Goal: Task Accomplishment & Management: Use online tool/utility

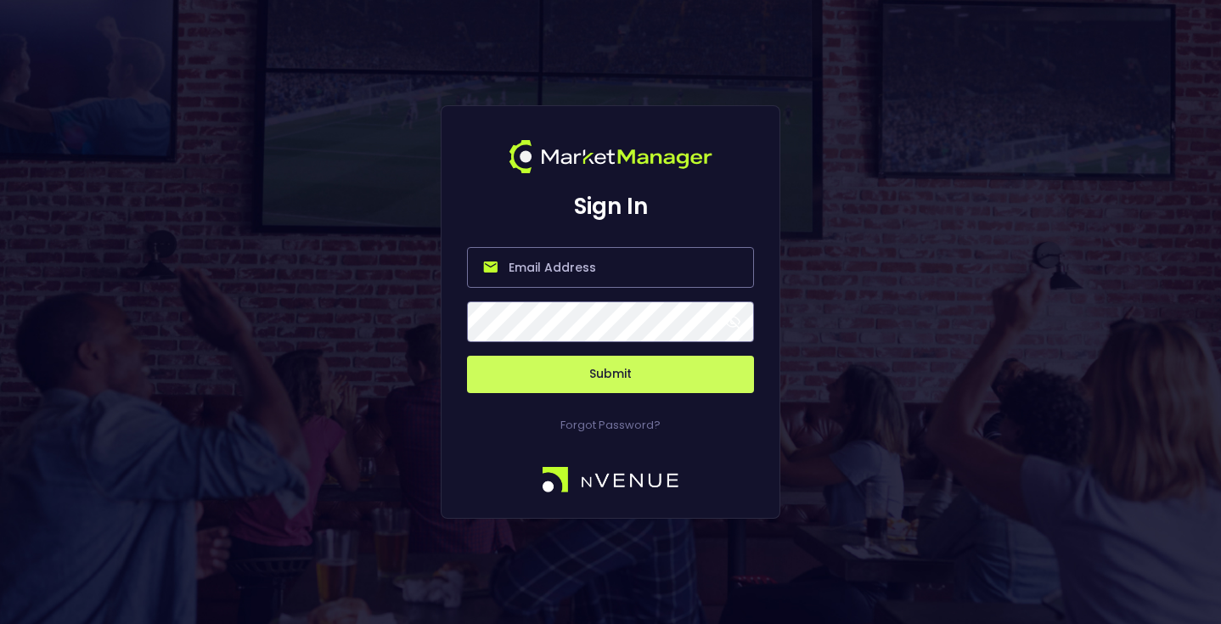
type input "[EMAIL_ADDRESS][DOMAIN_NAME]"
click at [609, 368] on button "Submit" at bounding box center [610, 374] width 287 height 37
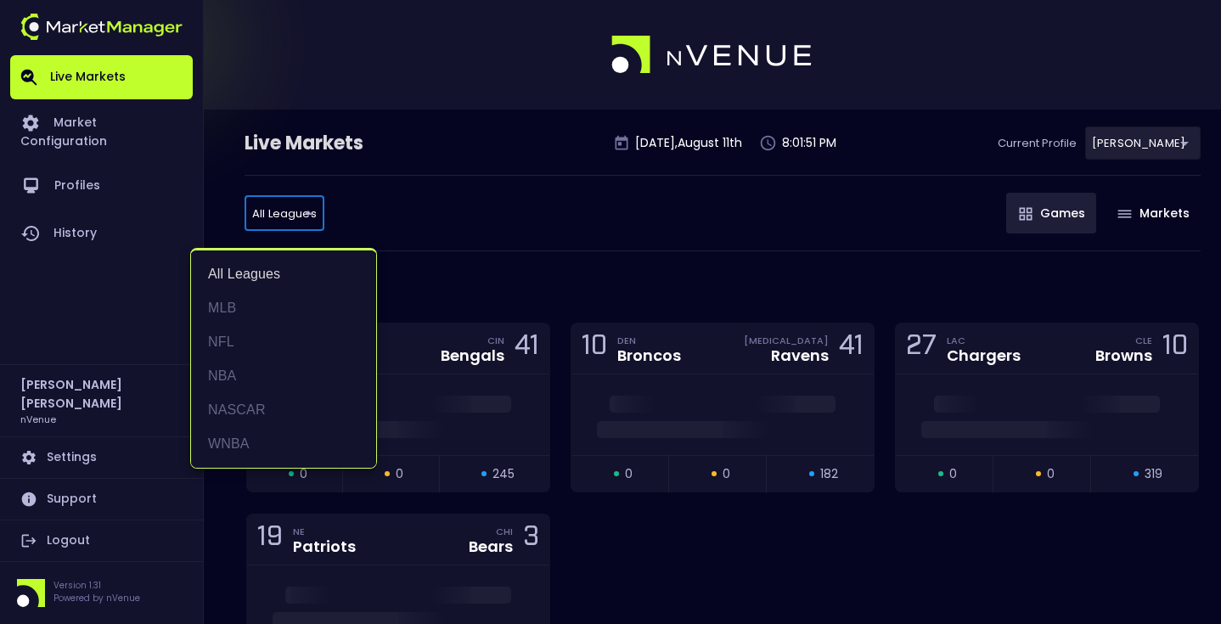
click at [252, 432] on li "WNBA" at bounding box center [283, 444] width 185 height 34
type input "WNBA"
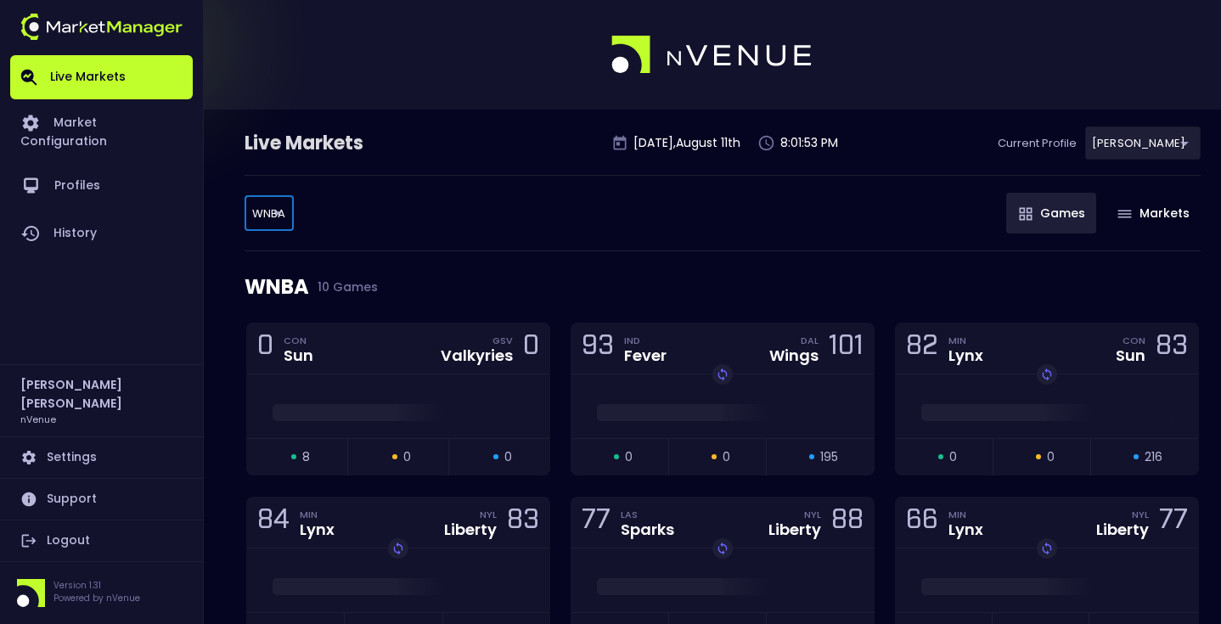
click at [452, 242] on div "WNBA WNBA ​ Games Markets" at bounding box center [723, 213] width 956 height 76
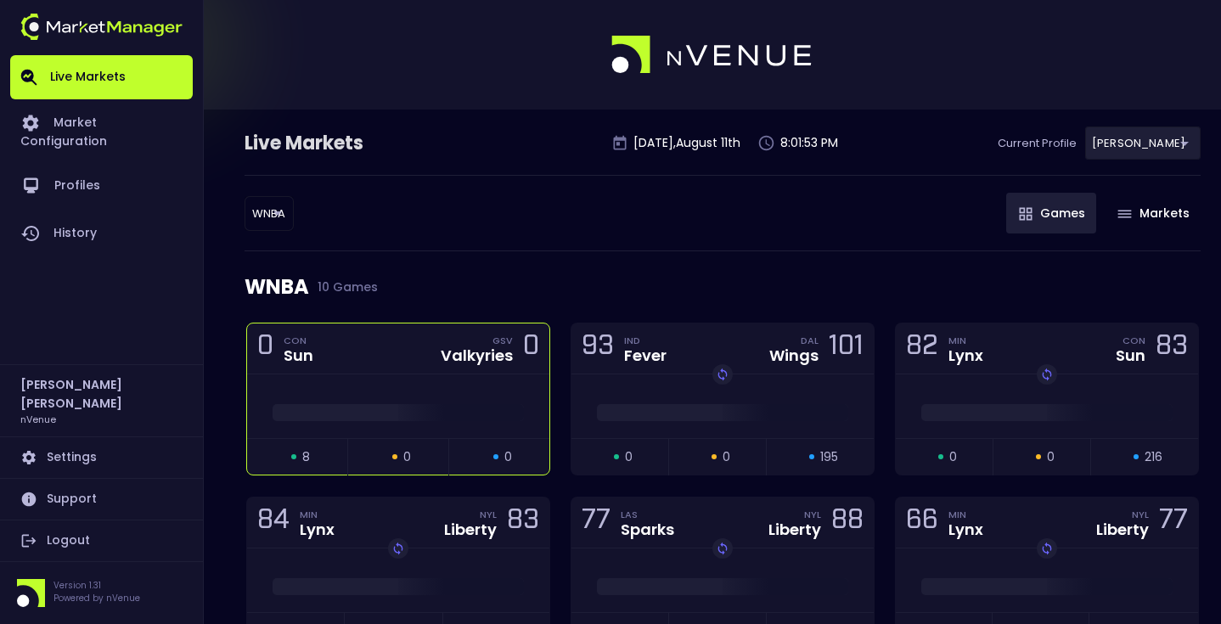
click at [417, 358] on div "0 CON Sun GSV Valkyries 0" at bounding box center [398, 349] width 302 height 51
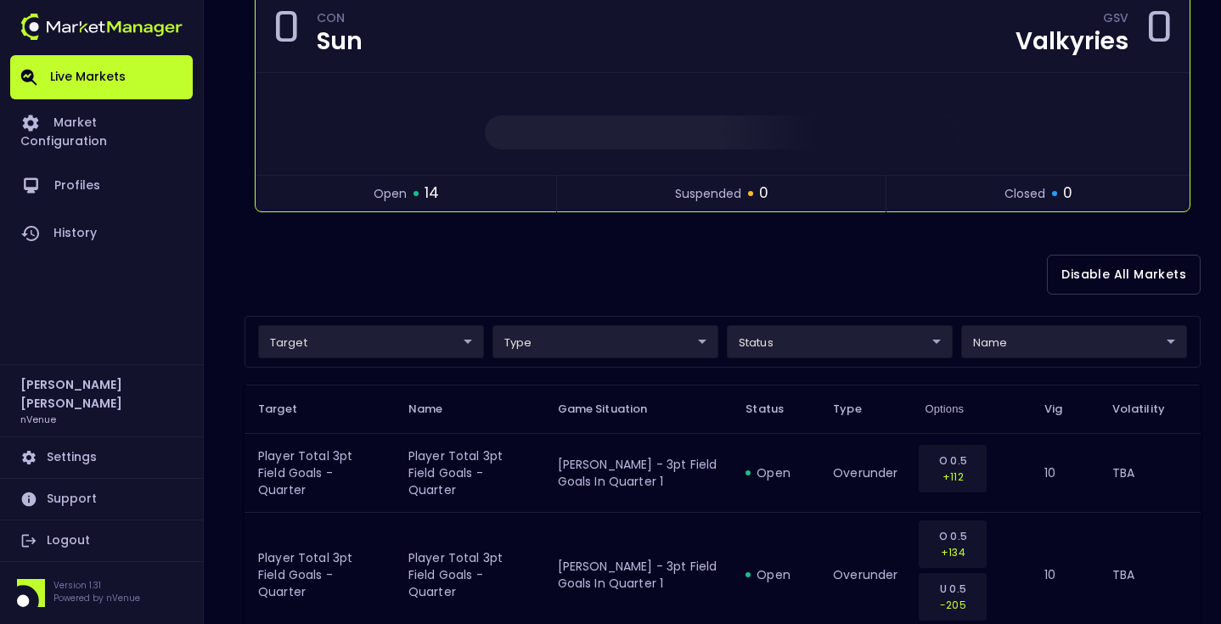
scroll to position [259, 0]
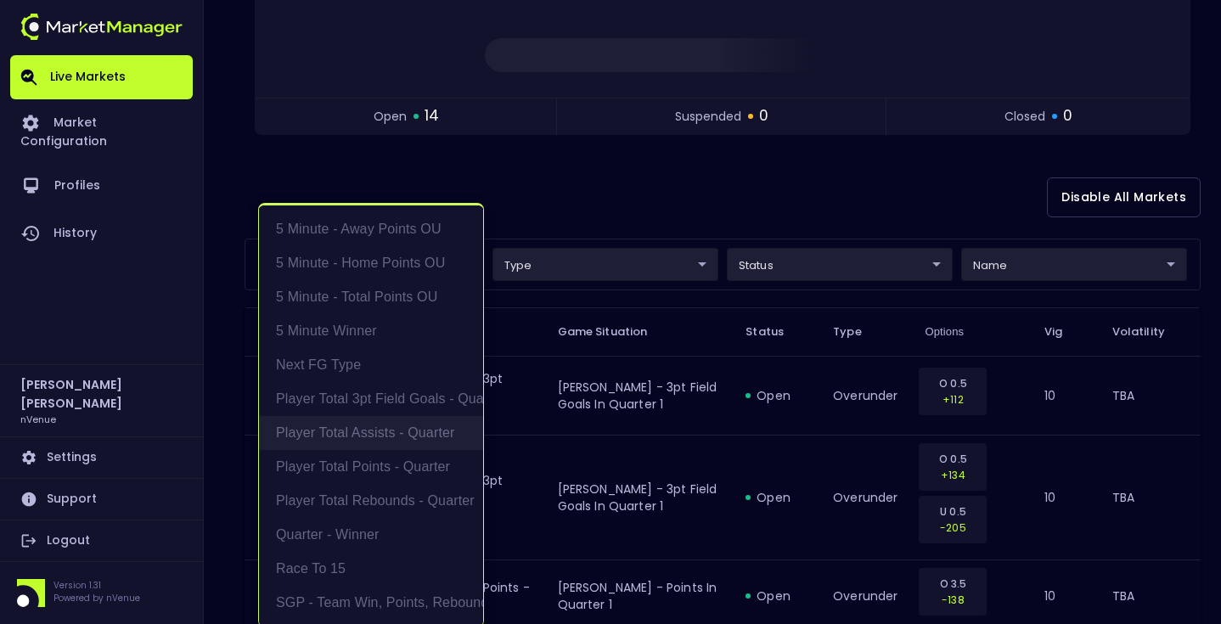
scroll to position [3, 0]
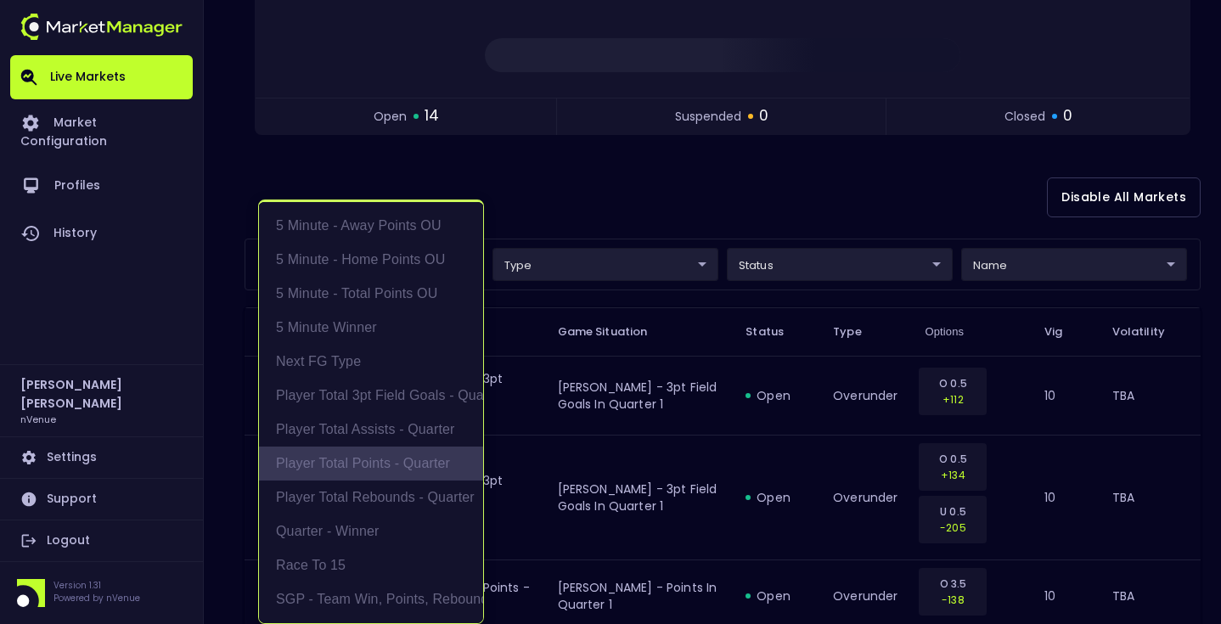
click at [406, 462] on li "Player Total Points - Quarter" at bounding box center [371, 464] width 224 height 34
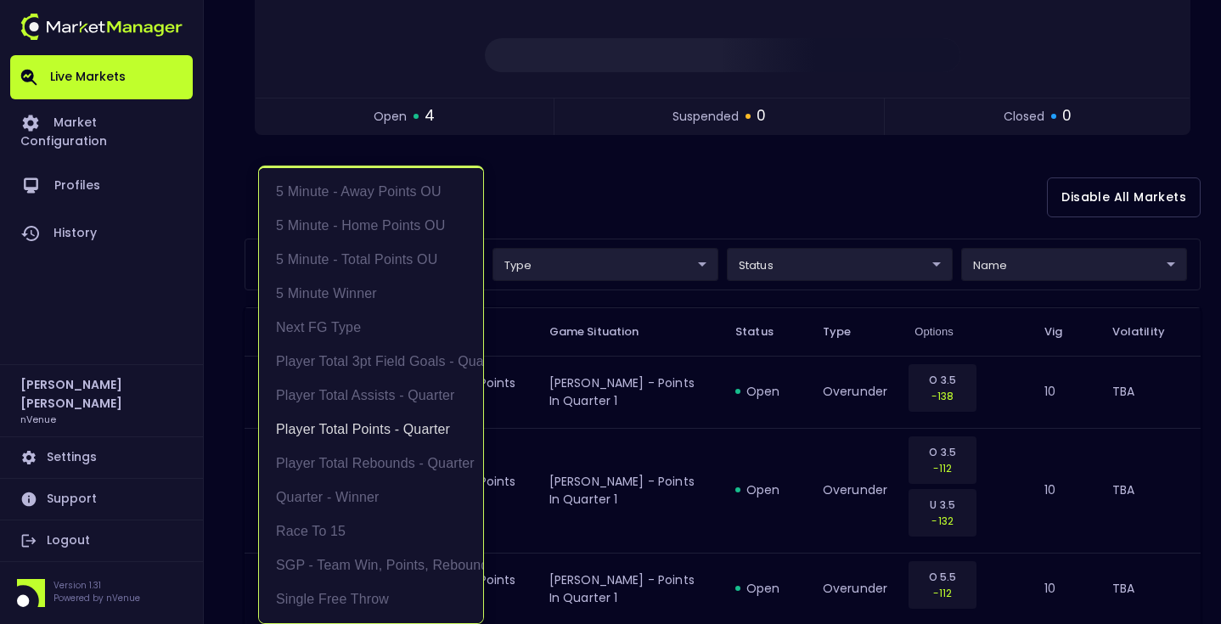
click at [579, 193] on div at bounding box center [610, 312] width 1221 height 624
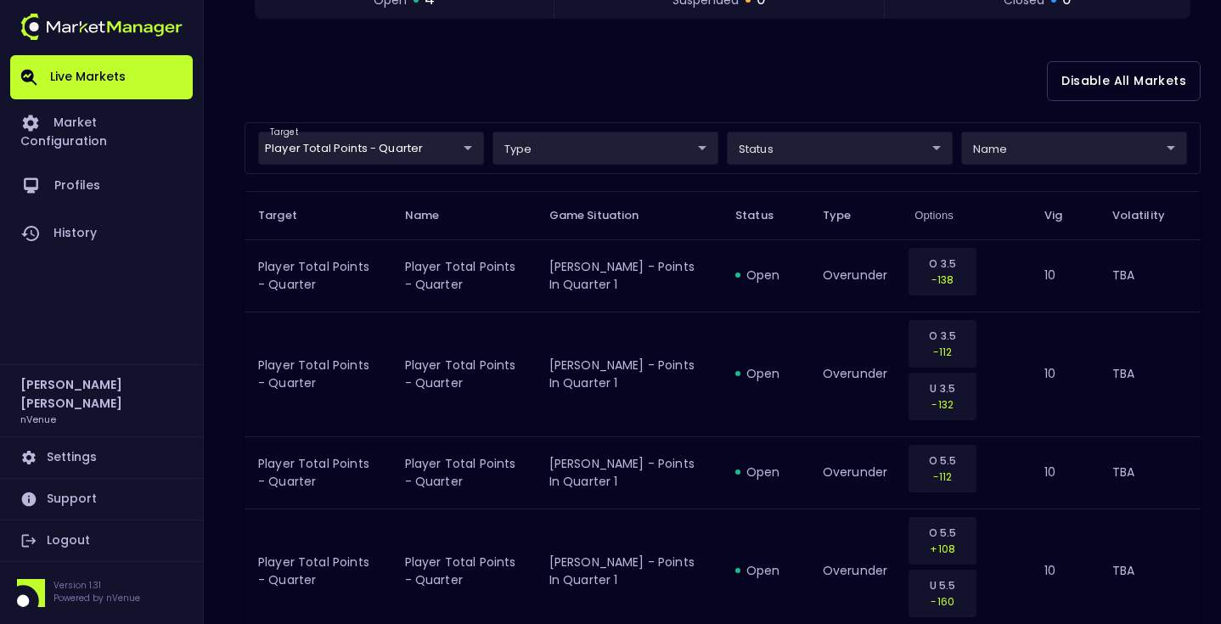
scroll to position [331, 0]
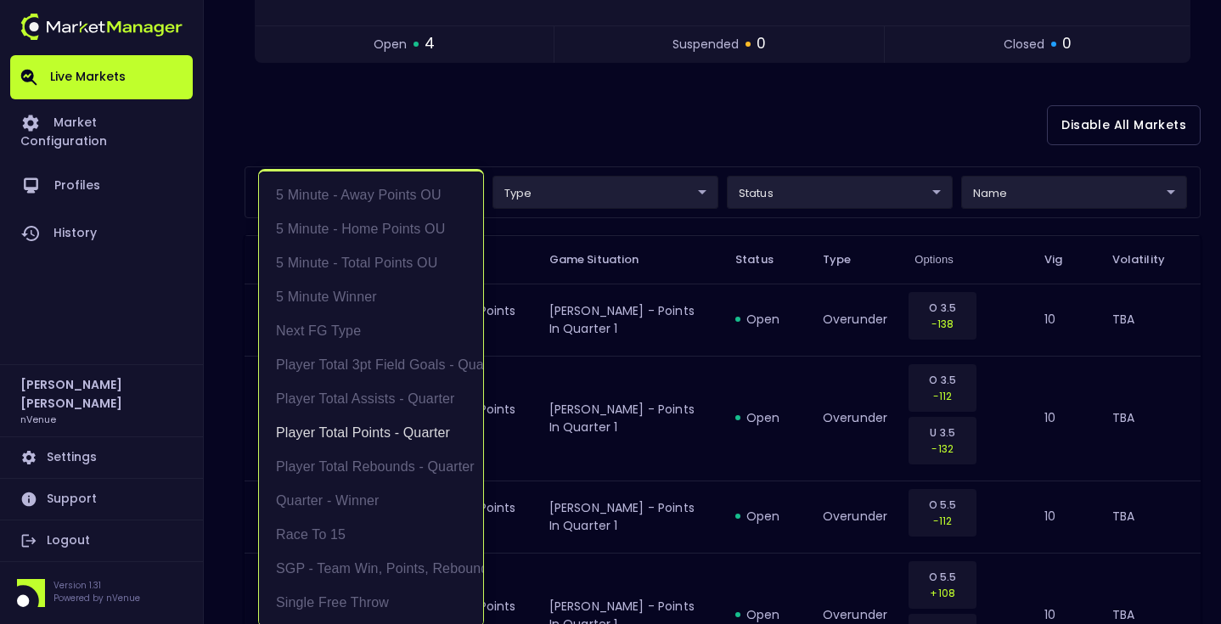
click at [343, 193] on body "Live Markets Market Configuration Profiles History [PERSON_NAME] nVenue Setting…" at bounding box center [610, 216] width 1221 height 1095
click at [370, 462] on li "Player Total Rebounds - Quarter" at bounding box center [371, 467] width 224 height 34
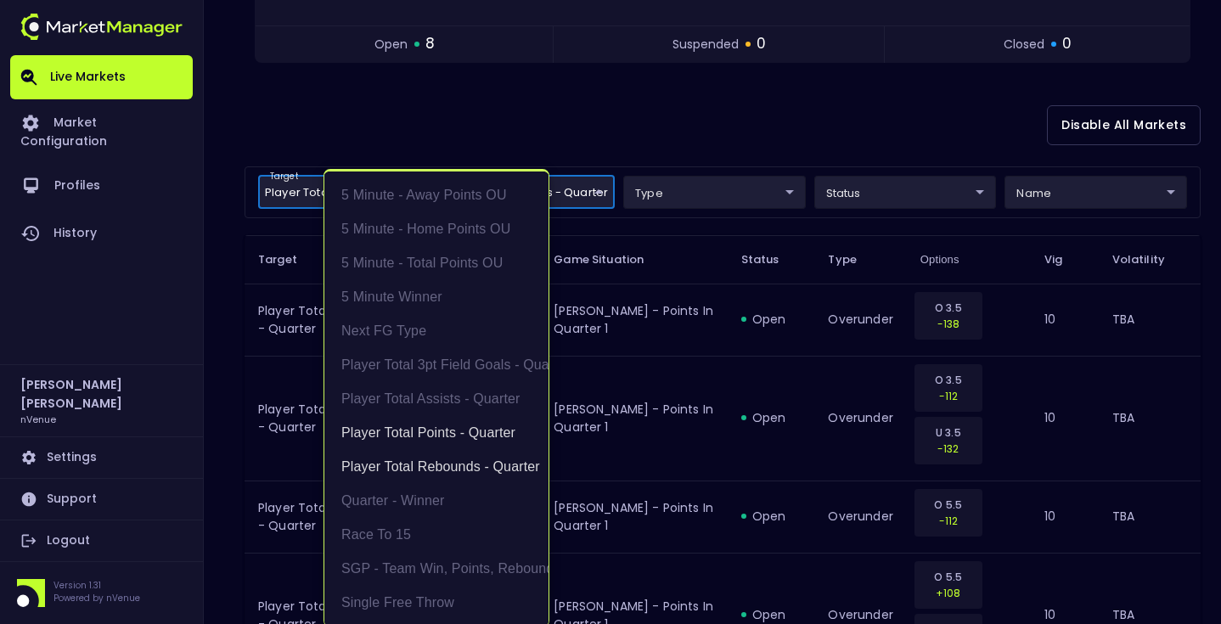
click at [734, 148] on div at bounding box center [610, 312] width 1221 height 624
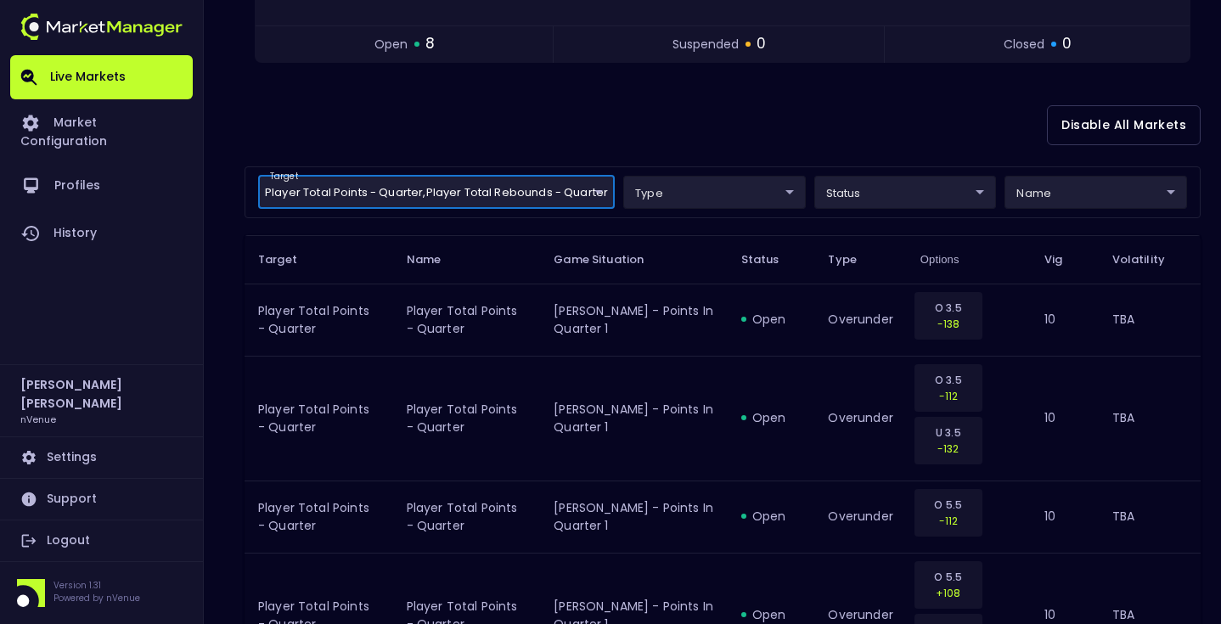
scroll to position [0, 0]
click at [532, 187] on body "Live Markets Market Configuration Profiles History [PERSON_NAME] nVenue Setting…" at bounding box center [610, 420] width 1221 height 1503
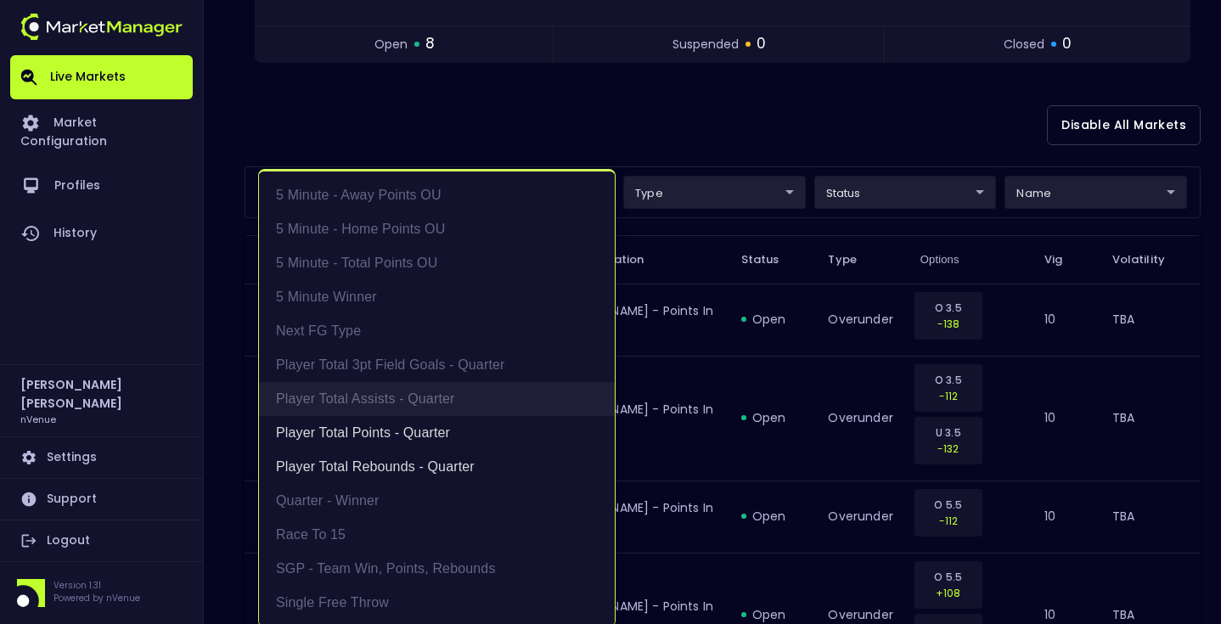
click at [443, 410] on li "Player Total Assists - Quarter" at bounding box center [437, 399] width 356 height 34
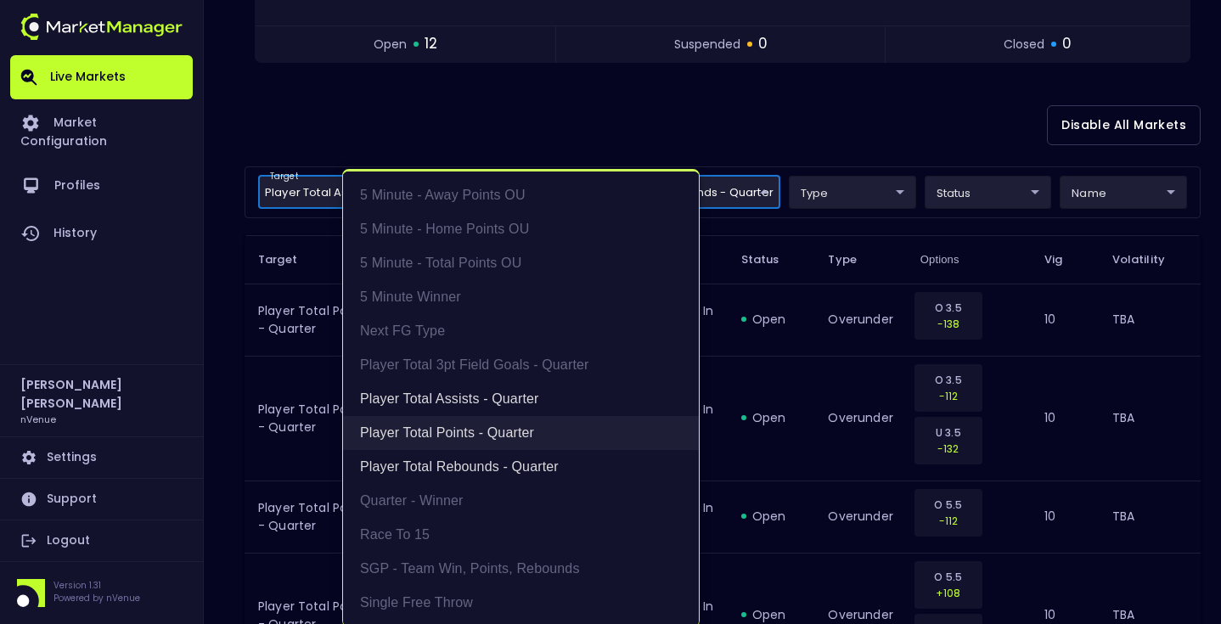
click at [448, 437] on li "Player Total Points - Quarter" at bounding box center [521, 433] width 356 height 34
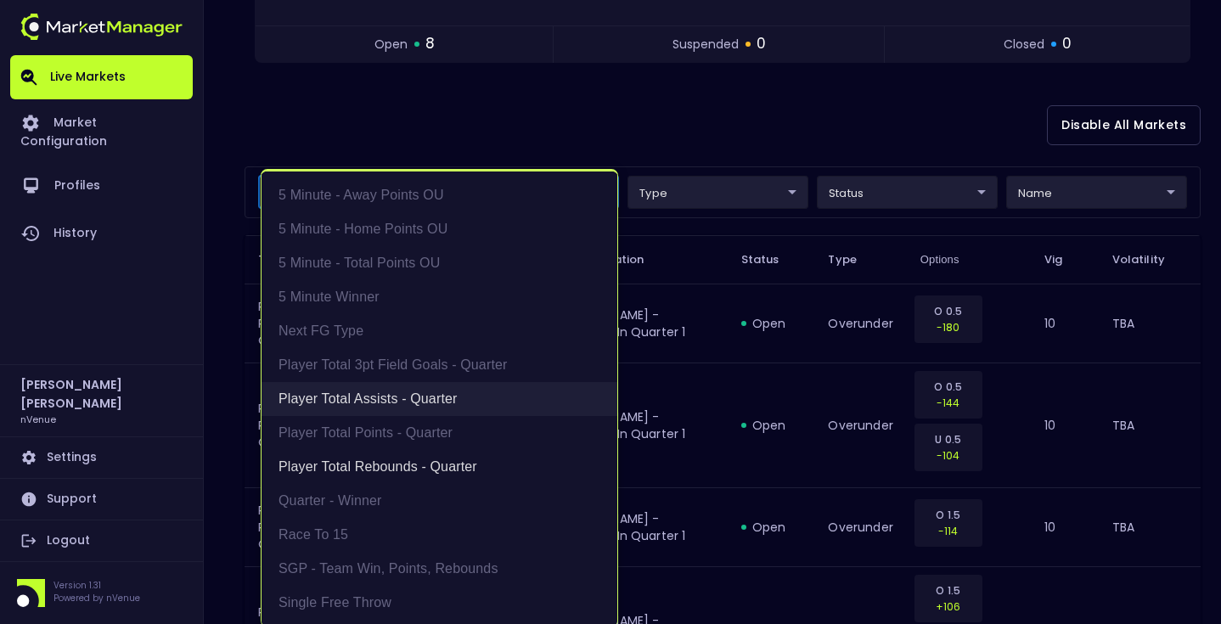
click at [461, 408] on li "Player Total Assists - Quarter" at bounding box center [440, 399] width 356 height 34
type input "Player Total Rebounds - Quarter"
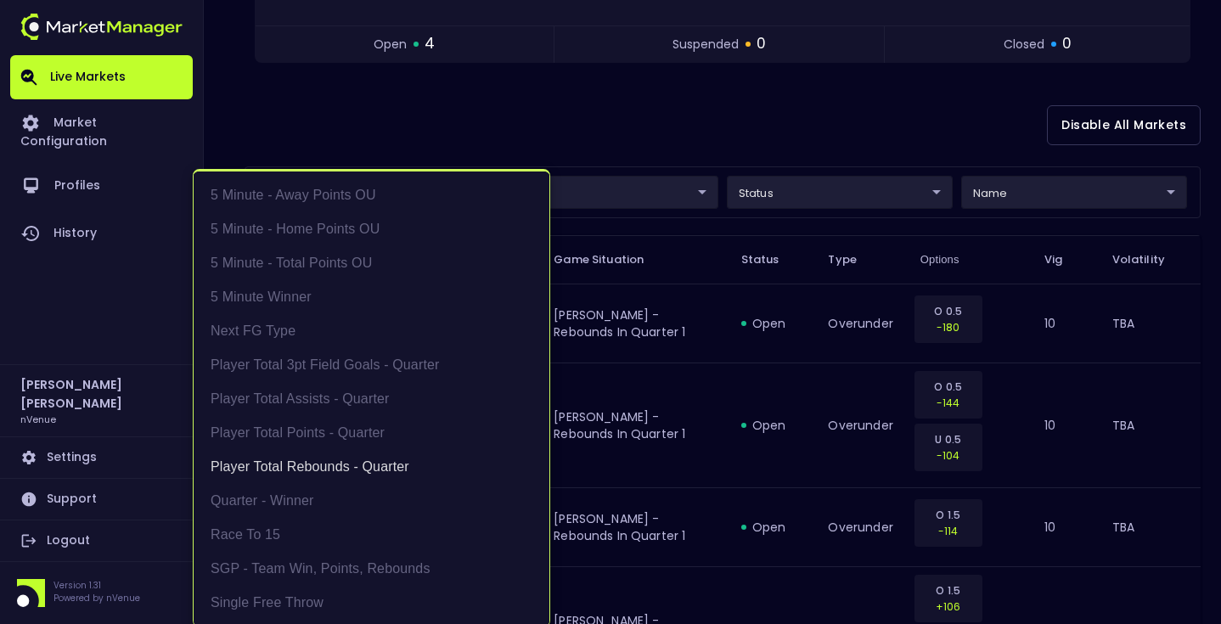
click at [753, 129] on div at bounding box center [610, 312] width 1221 height 624
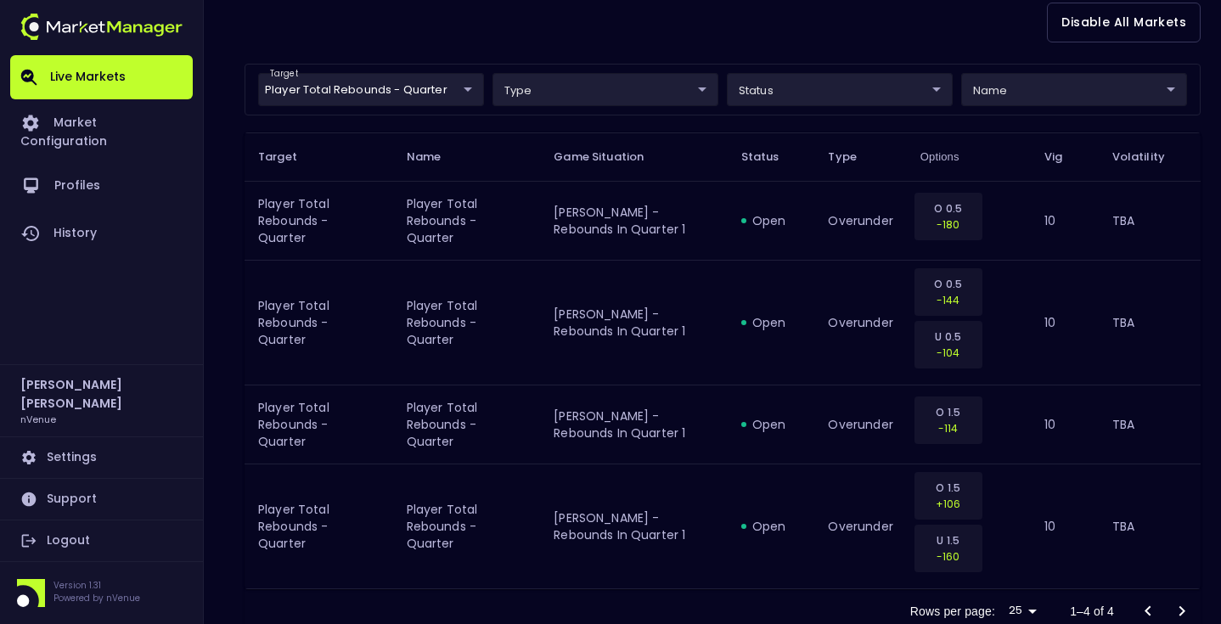
scroll to position [425, 0]
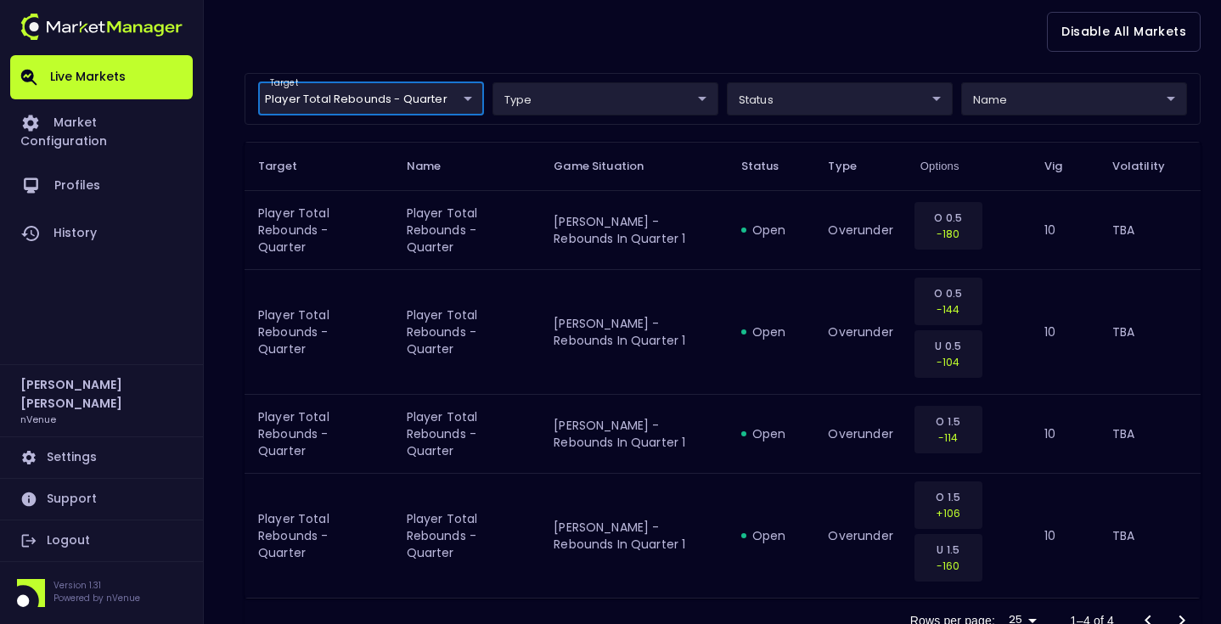
click at [450, 102] on body "Live Markets Market Configuration Profiles History [PERSON_NAME] nVenue Setting…" at bounding box center [610, 129] width 1221 height 1109
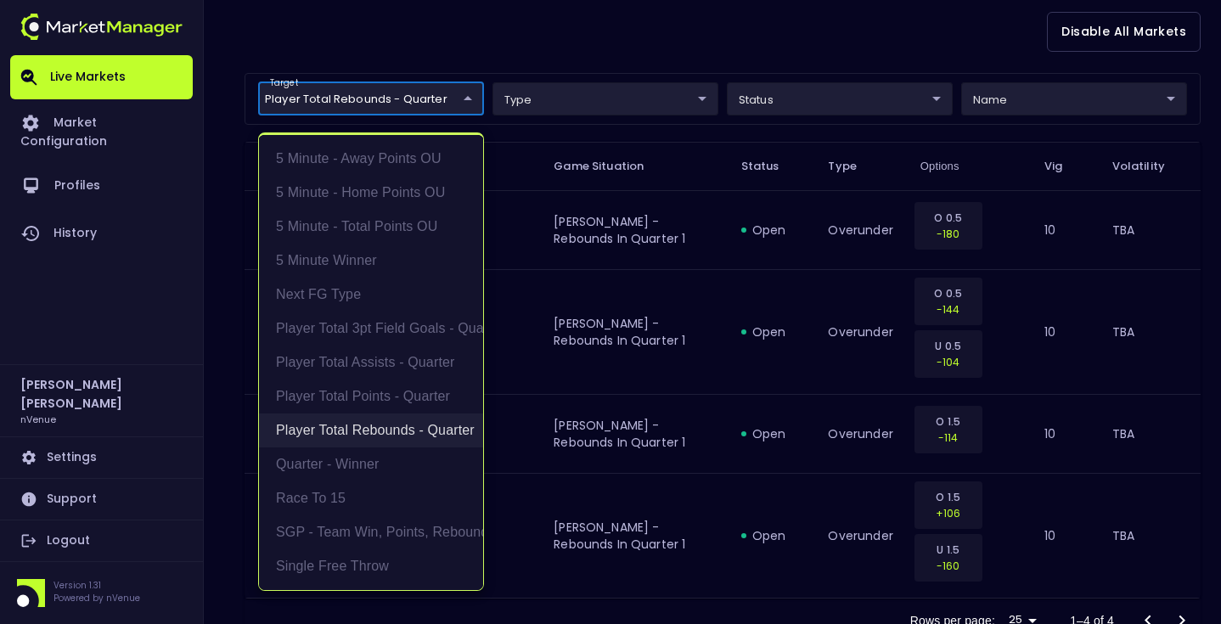
click at [381, 429] on li "Player Total Rebounds - Quarter" at bounding box center [371, 431] width 224 height 34
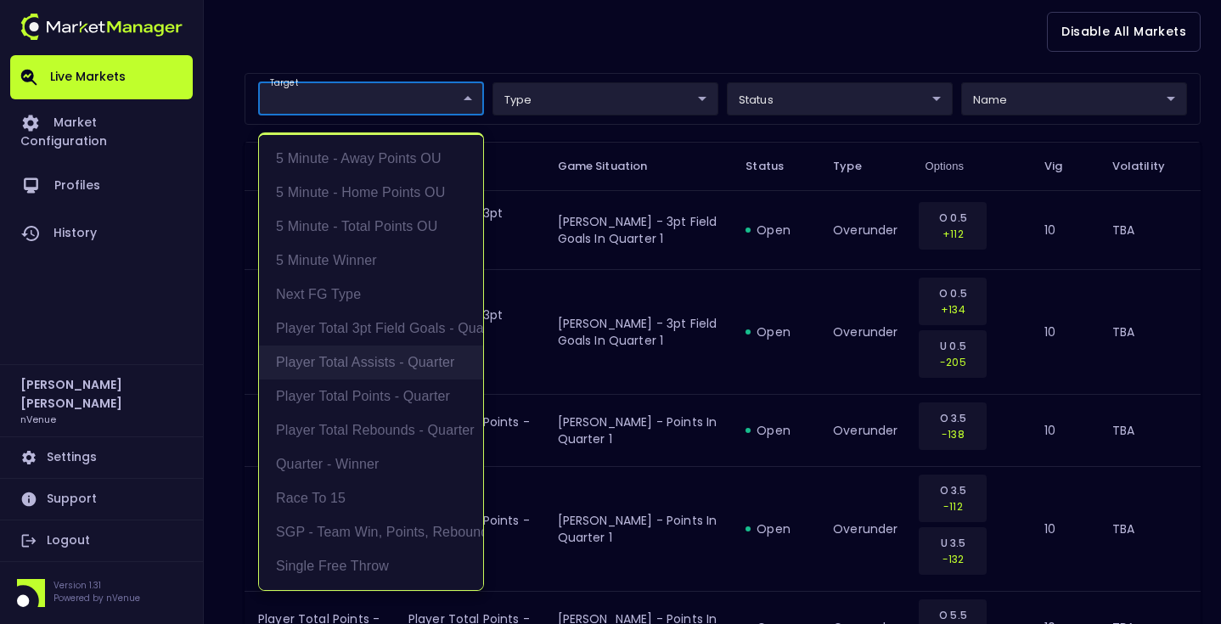
click at [404, 369] on li "Player Total Assists - Quarter" at bounding box center [371, 363] width 224 height 34
type input "Player Total Assists - Quarter"
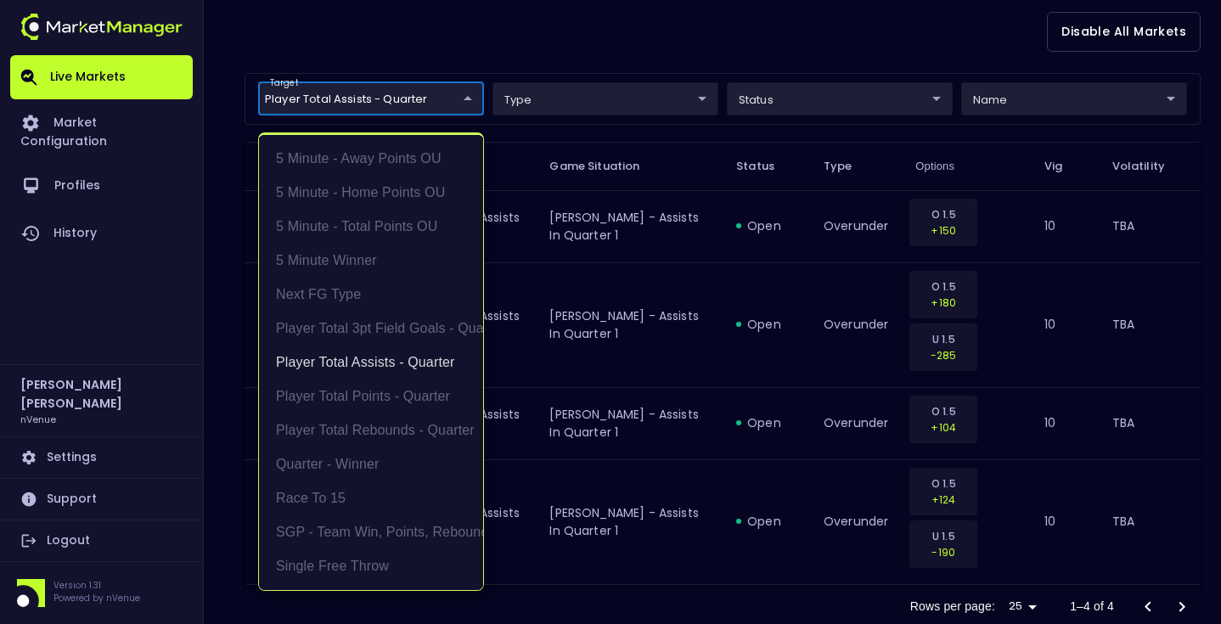
click at [639, 20] on div at bounding box center [610, 312] width 1221 height 624
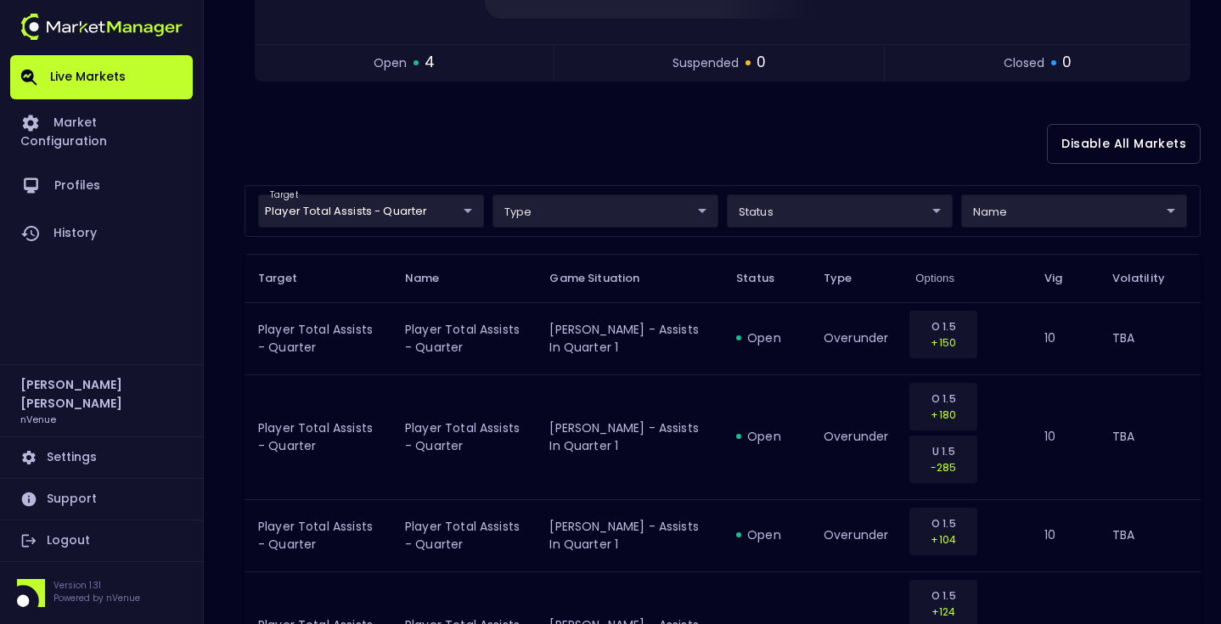
scroll to position [256, 0]
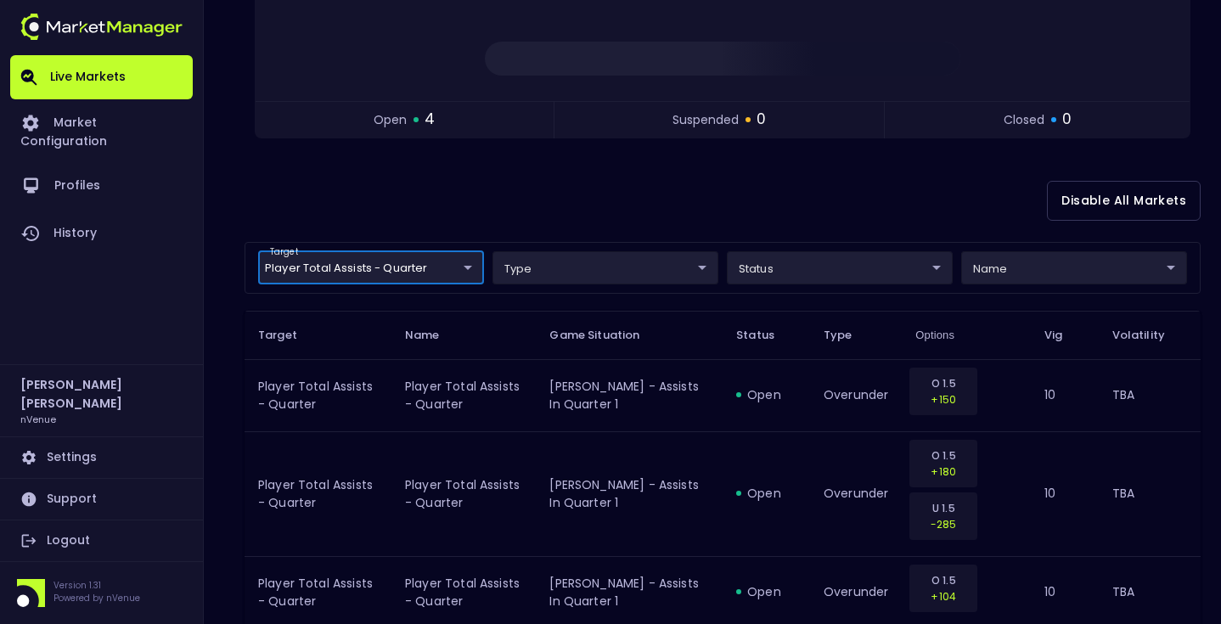
click at [397, 270] on body "Live Markets Market Configuration Profiles History [PERSON_NAME] nVenue Setting…" at bounding box center [610, 291] width 1221 height 1095
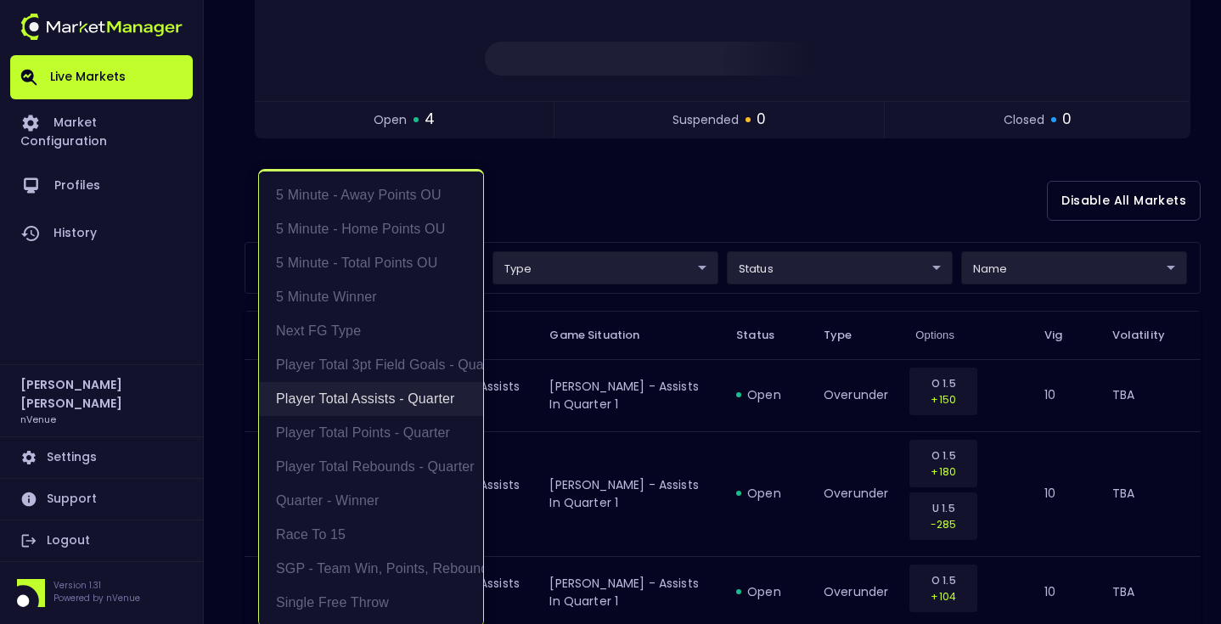
click at [409, 402] on li "Player Total Assists - Quarter" at bounding box center [371, 399] width 224 height 34
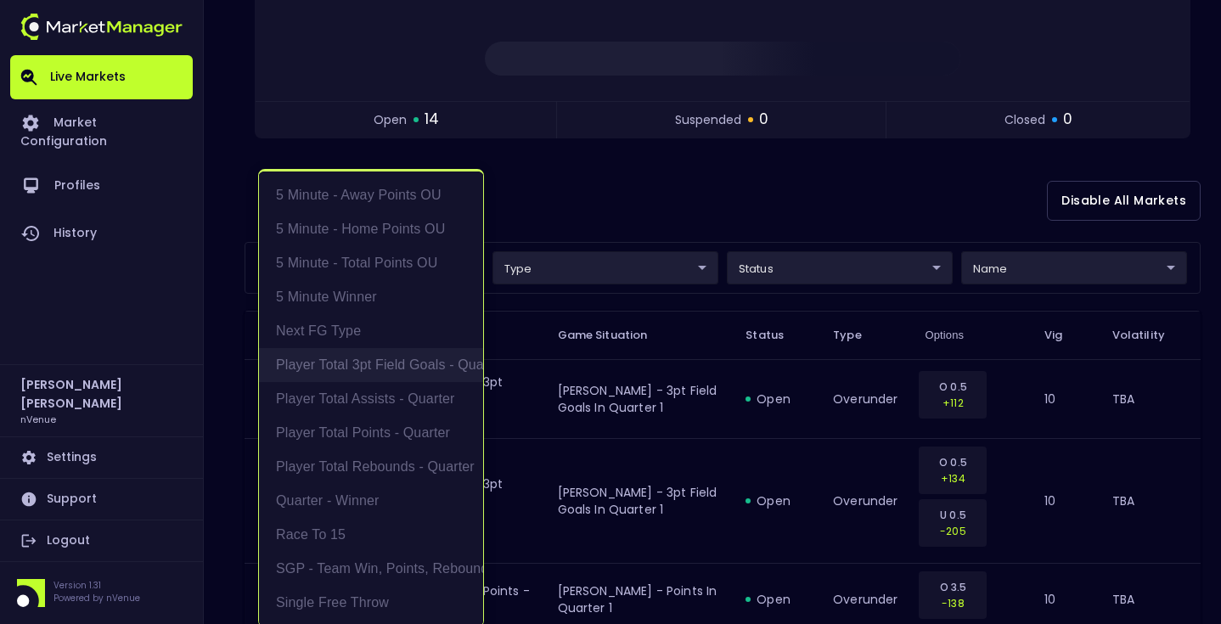
click at [409, 375] on li "Player Total 3pt Field Goals - Quarter" at bounding box center [371, 365] width 224 height 34
type input "Player Total 3pt Field Goals - Quarter"
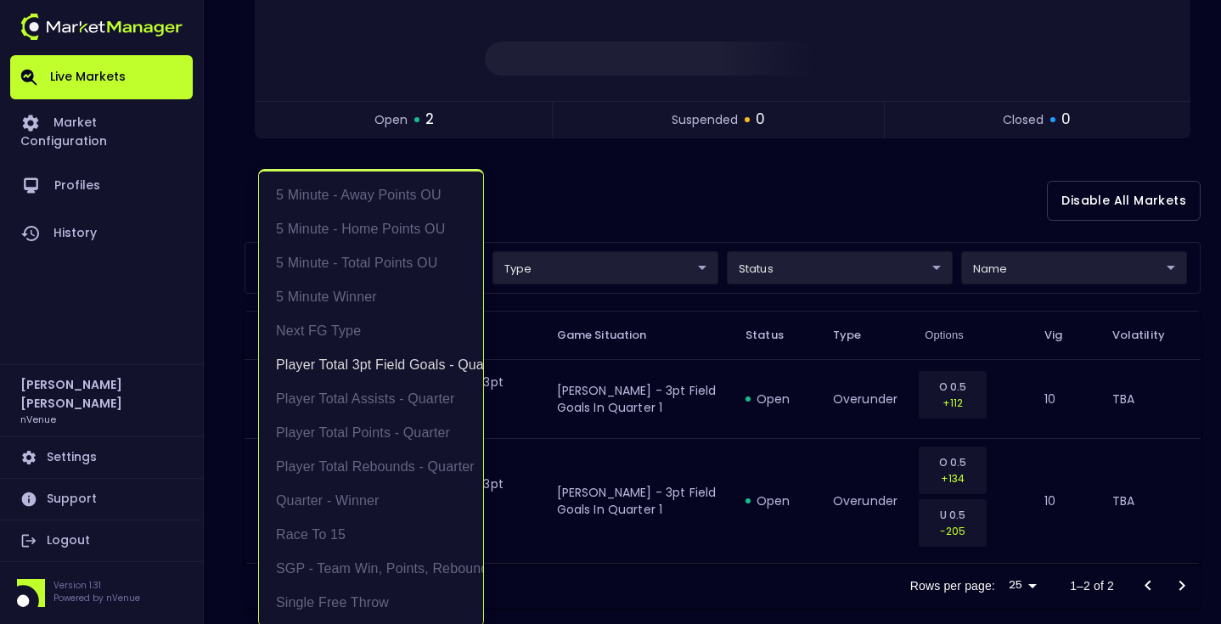
click at [653, 208] on div at bounding box center [610, 312] width 1221 height 624
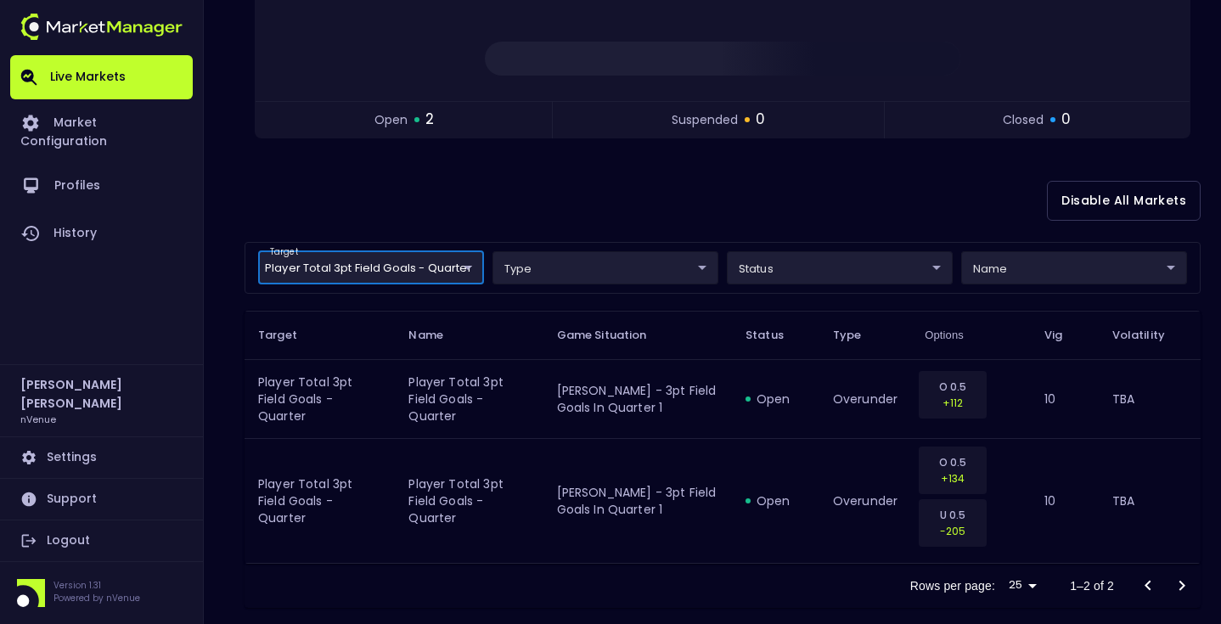
scroll to position [0, 0]
click at [448, 274] on body "Live Markets Market Configuration Profiles History [PERSON_NAME] nVenue Setting…" at bounding box center [610, 196] width 1221 height 905
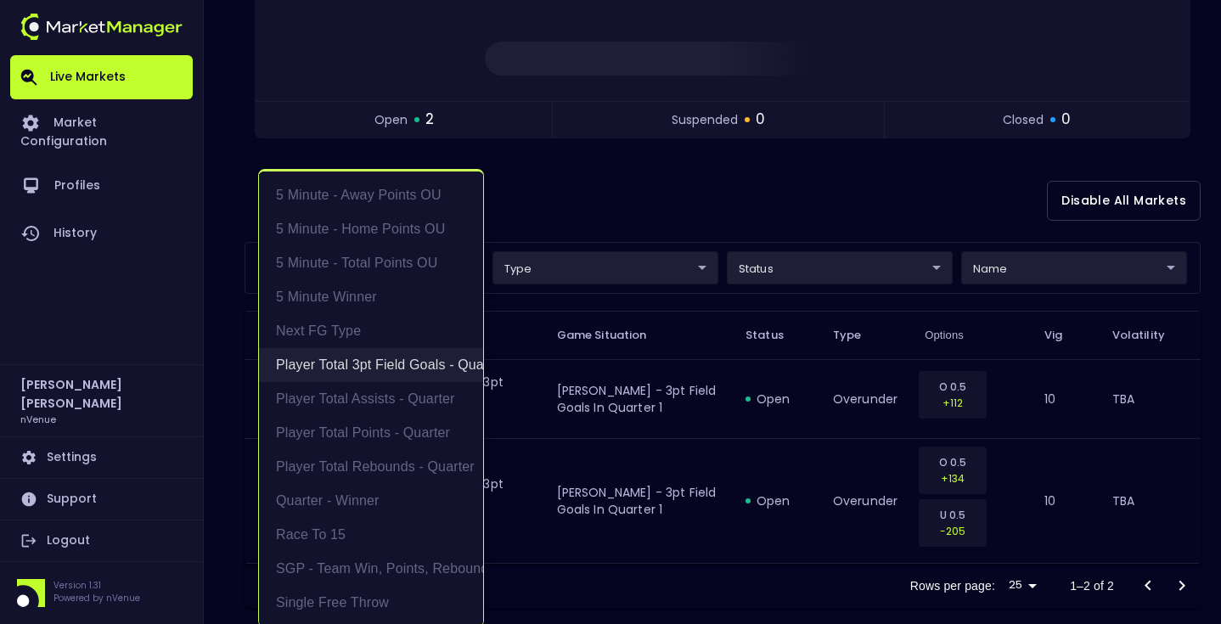
click at [404, 370] on li "Player Total 3pt Field Goals - Quarter" at bounding box center [371, 365] width 224 height 34
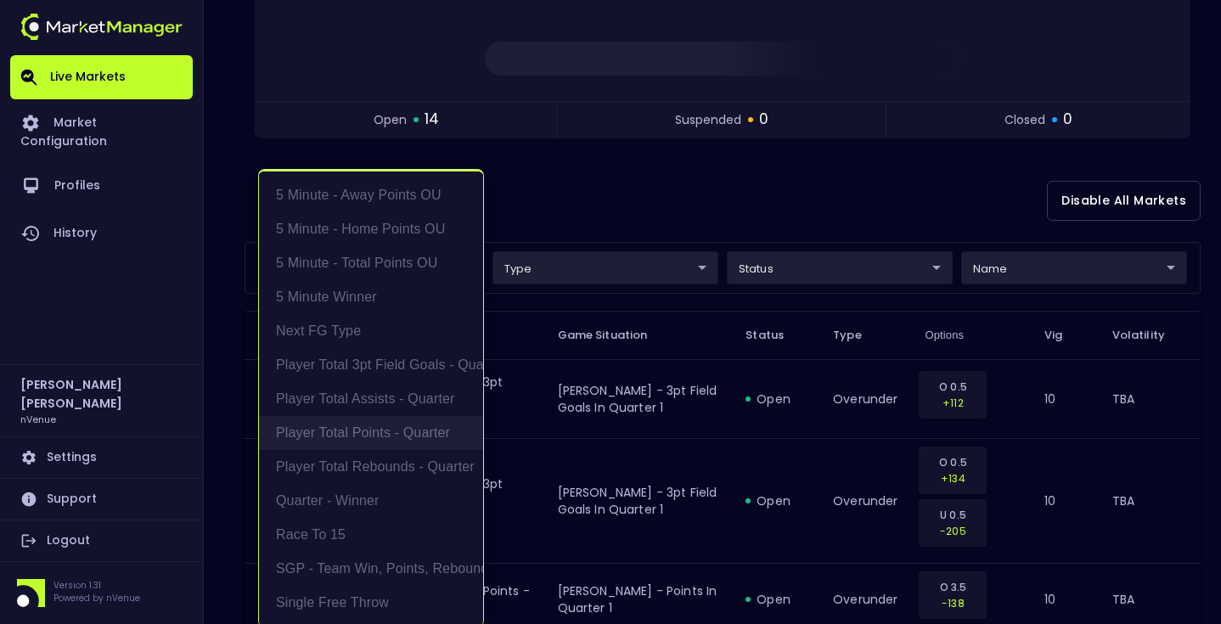
click at [386, 435] on li "Player Total Points - Quarter" at bounding box center [371, 433] width 224 height 34
type input "Player Total Points - Quarter"
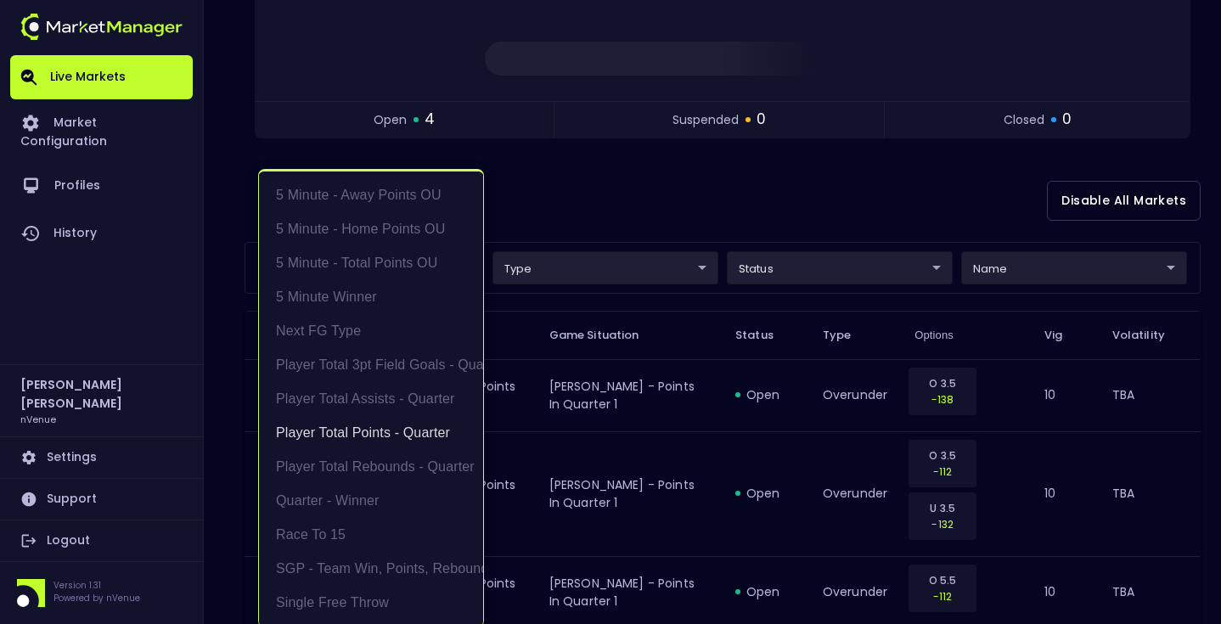
click at [647, 222] on div at bounding box center [610, 312] width 1221 height 624
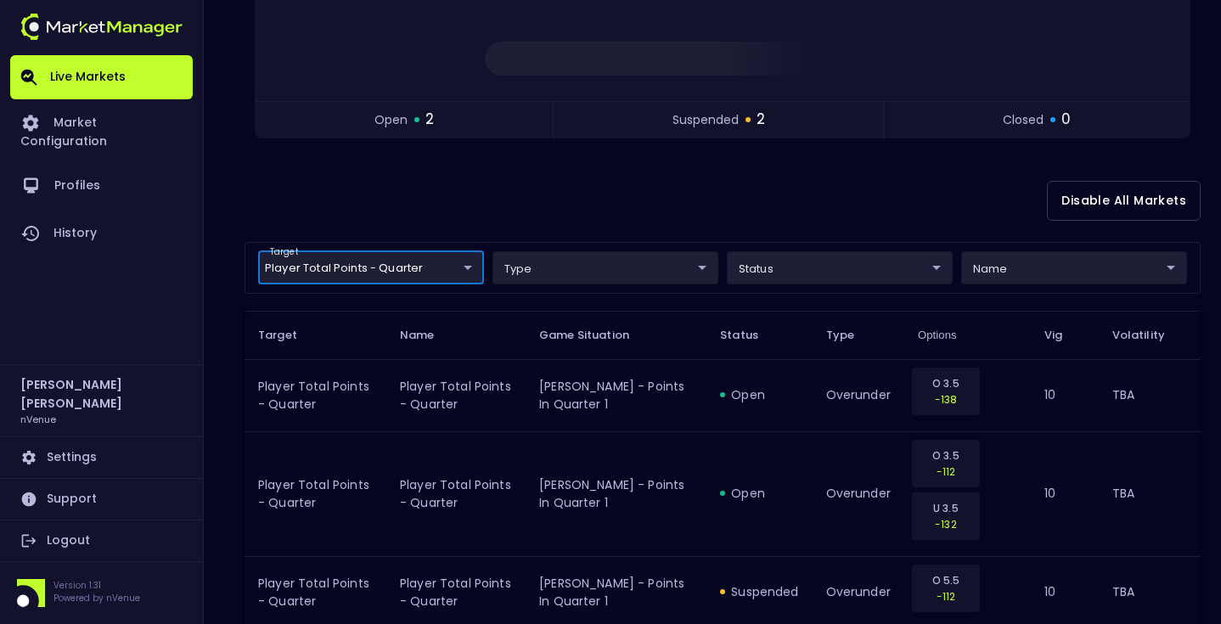
click at [556, 208] on div "Disable All Markets" at bounding box center [723, 201] width 956 height 82
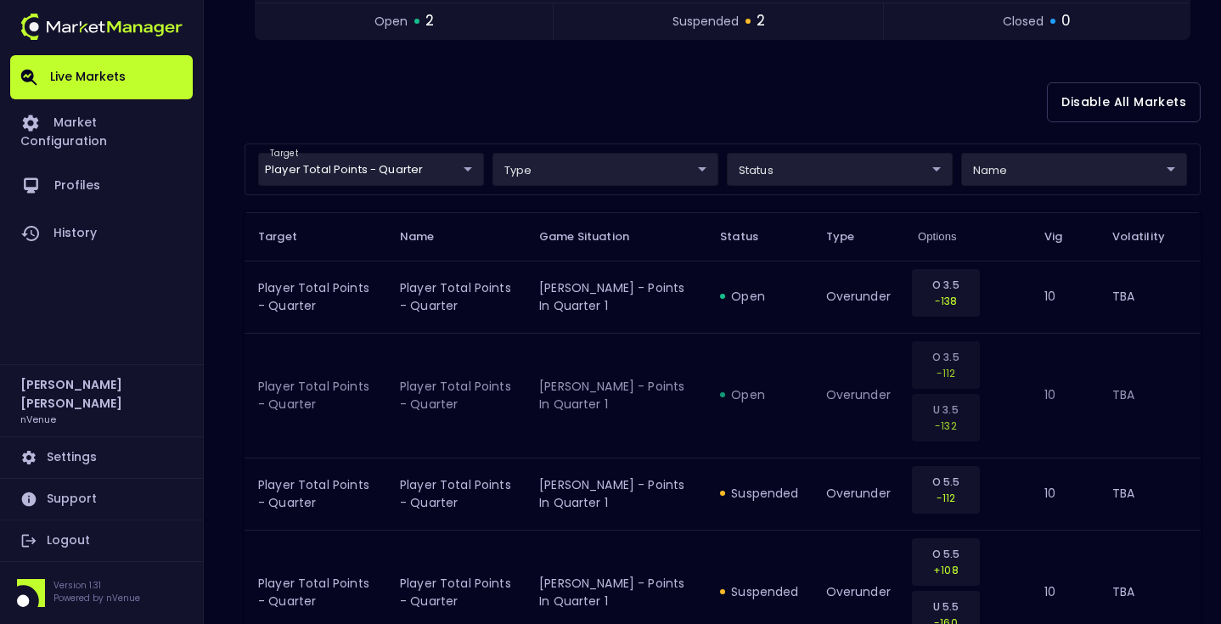
scroll to position [307, 0]
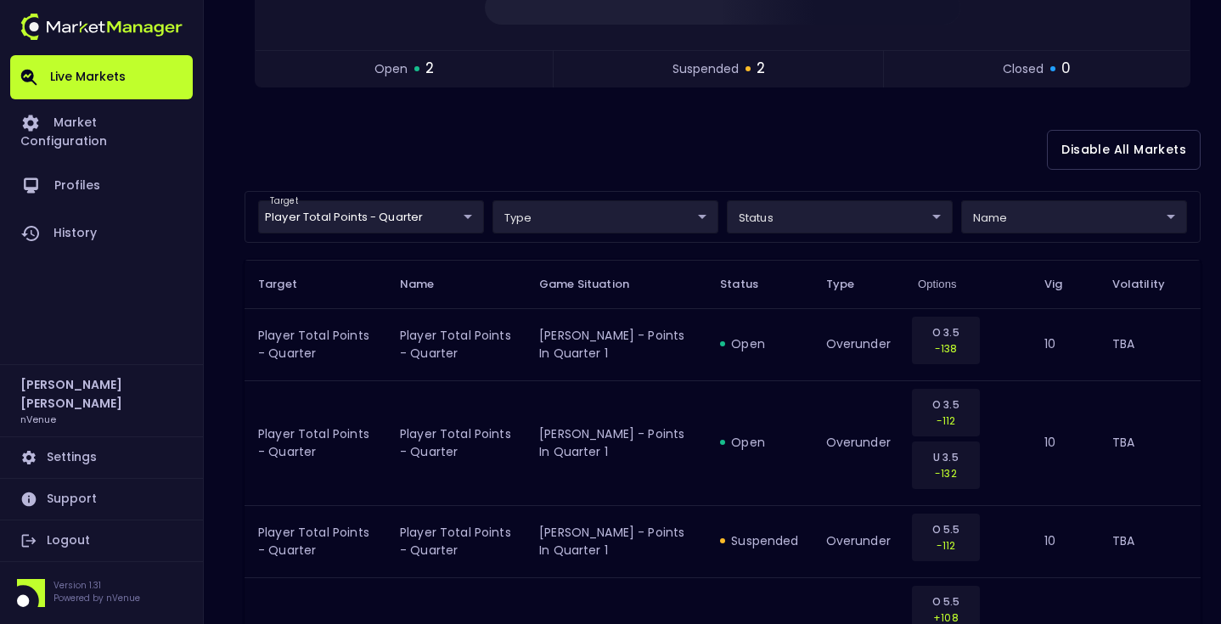
click at [640, 150] on div "Disable All Markets" at bounding box center [723, 150] width 956 height 82
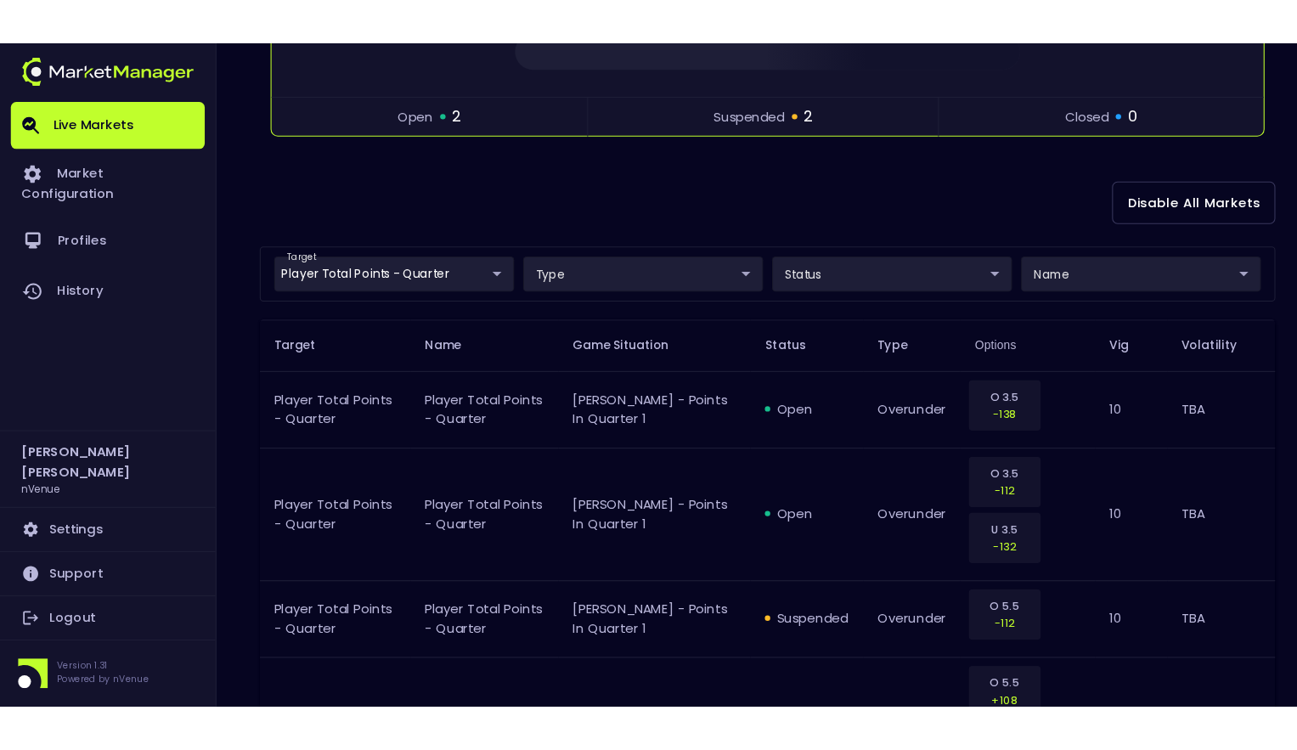
scroll to position [307, 0]
